Goal: Participate in discussion: Engage in conversation with other users on a specific topic

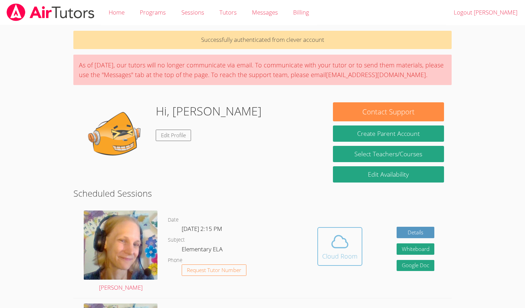
click at [336, 254] on div "Cloud Room" at bounding box center [339, 257] width 35 height 10
click at [337, 259] on div "Cloud Room" at bounding box center [339, 257] width 35 height 10
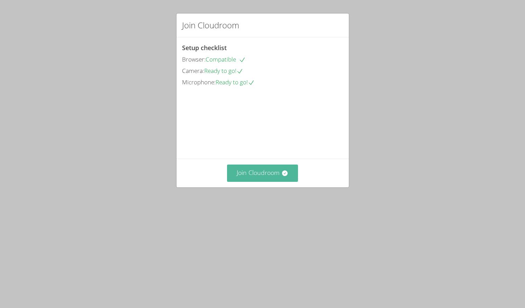
click at [269, 182] on button "Join Cloudroom" at bounding box center [262, 173] width 71 height 17
click at [266, 182] on button "Join Cloudroom" at bounding box center [262, 173] width 71 height 17
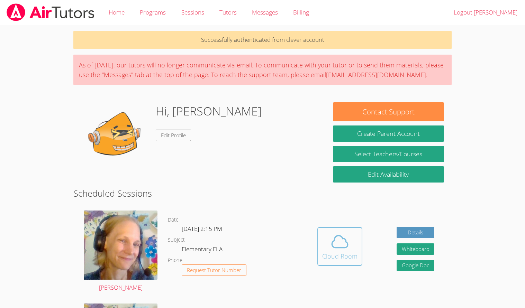
click at [343, 241] on icon at bounding box center [339, 241] width 19 height 19
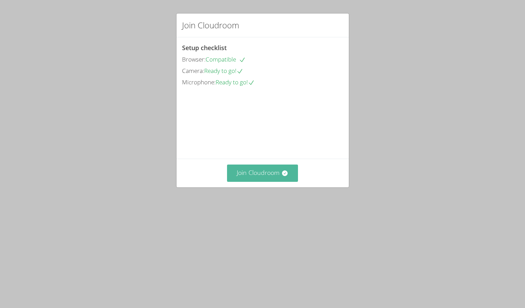
click at [260, 182] on button "Join Cloudroom" at bounding box center [262, 173] width 71 height 17
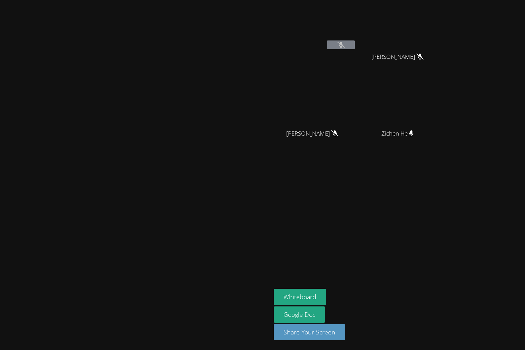
click at [387, 246] on aside "Phong Bui Evelyn Mendoza Evelyn Mendoza Amritbir Singh Amritbir Singh Zichen He…" at bounding box center [357, 175] width 173 height 350
click at [188, 156] on video at bounding box center [136, 162] width 104 height 150
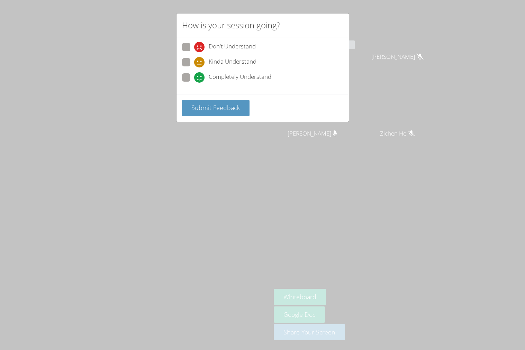
click at [194, 83] on span at bounding box center [194, 83] width 0 height 0
click at [194, 75] on input "Completely Understand" at bounding box center [197, 76] width 6 height 6
radio input "true"
click at [207, 104] on span "Submit Feedback" at bounding box center [215, 108] width 48 height 8
